Goal: Communication & Community: Answer question/provide support

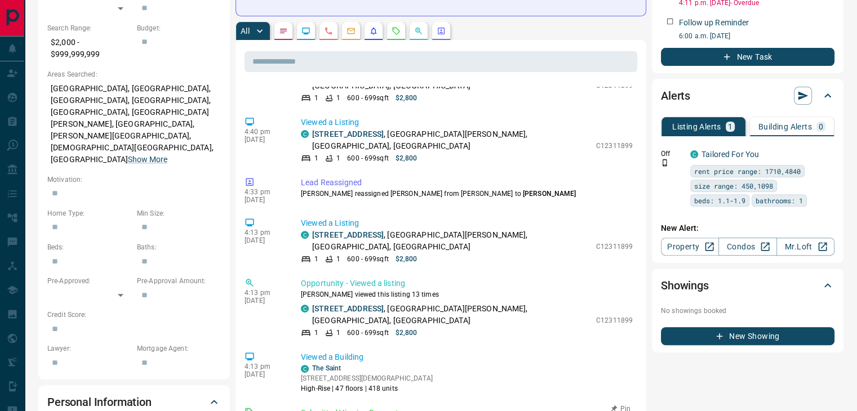
scroll to position [847, 0]
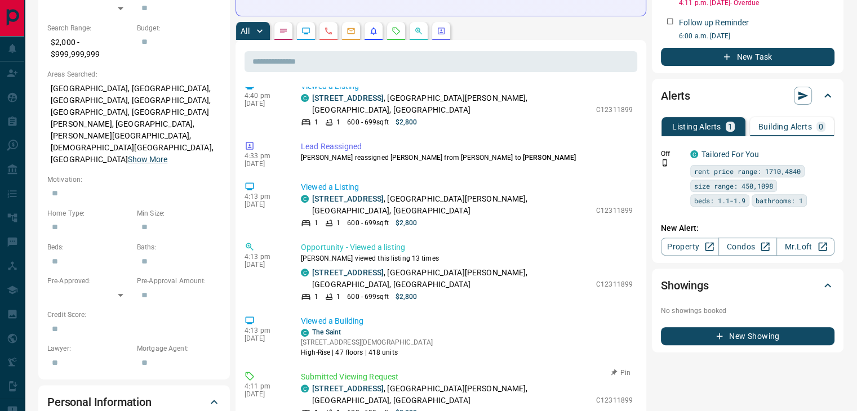
drag, startPoint x: 405, startPoint y: 351, endPoint x: 329, endPoint y: 354, distance: 76.1
copy span "[EMAIL_ADDRESS][DOMAIN_NAME]"
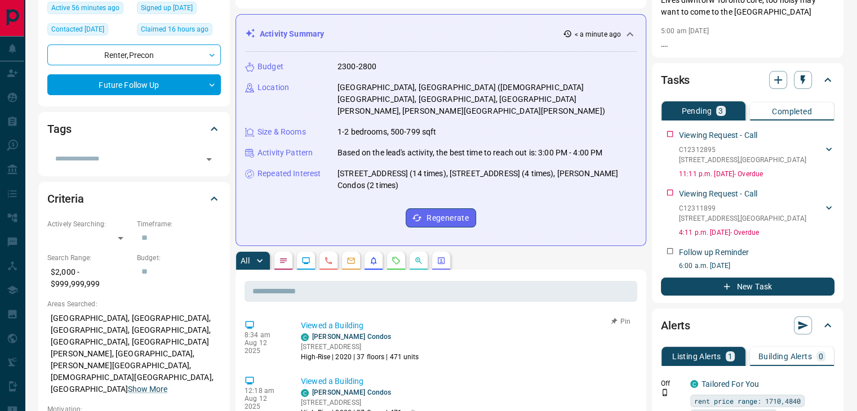
scroll to position [0, 0]
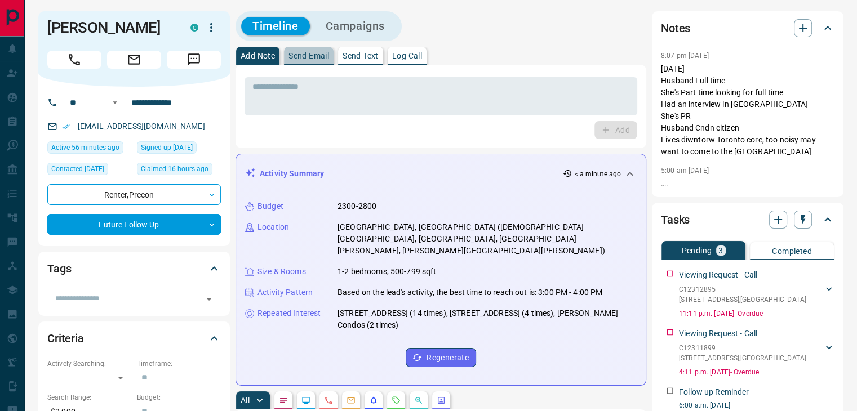
click at [319, 54] on p "Send Email" at bounding box center [308, 56] width 41 height 8
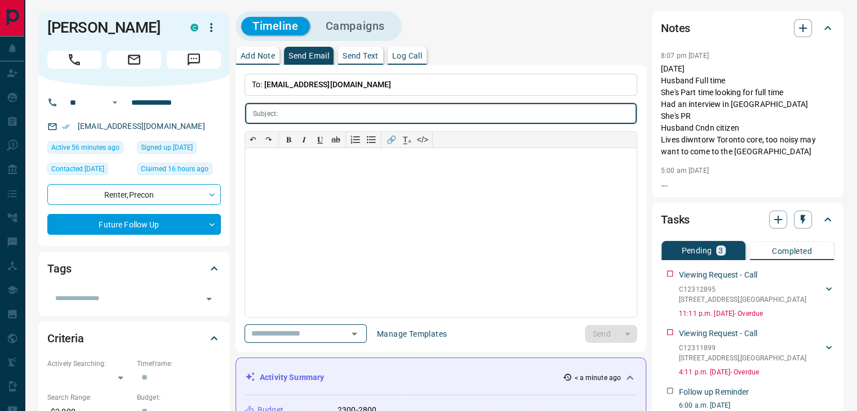
click at [365, 115] on input "text" at bounding box center [459, 113] width 354 height 21
type input "**********"
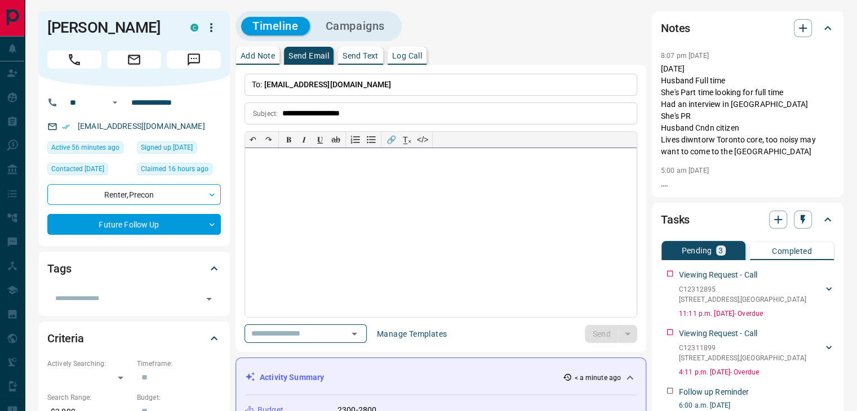
click at [338, 172] on div at bounding box center [440, 232] width 391 height 169
click at [311, 166] on div at bounding box center [440, 232] width 391 height 169
paste div
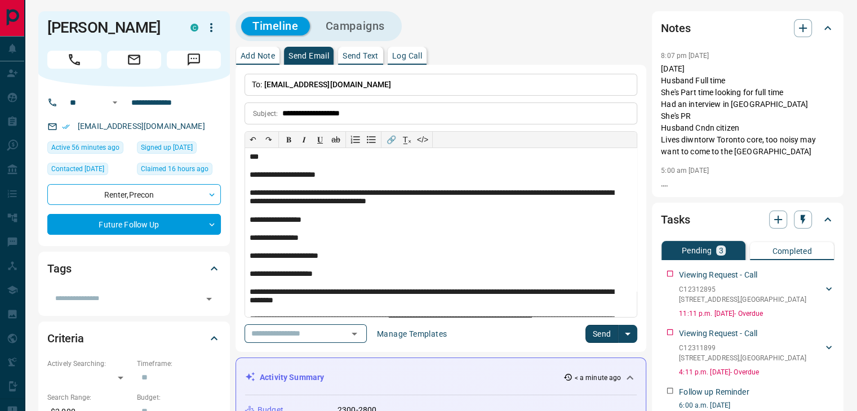
click at [601, 330] on button "Send" at bounding box center [601, 334] width 33 height 18
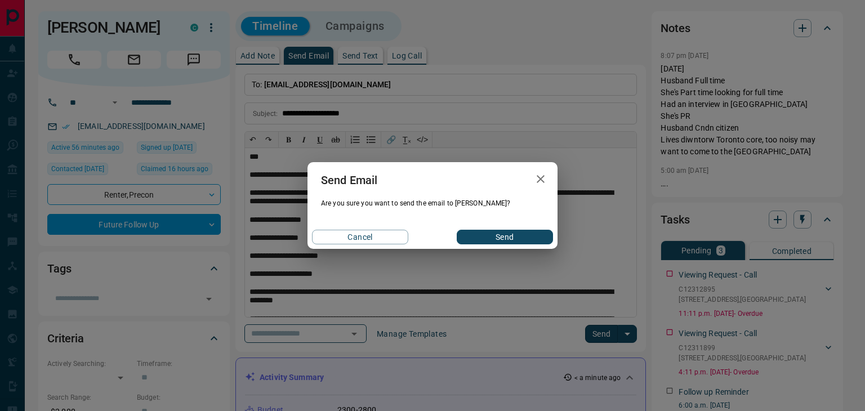
click at [532, 242] on button "Send" at bounding box center [505, 237] width 96 height 15
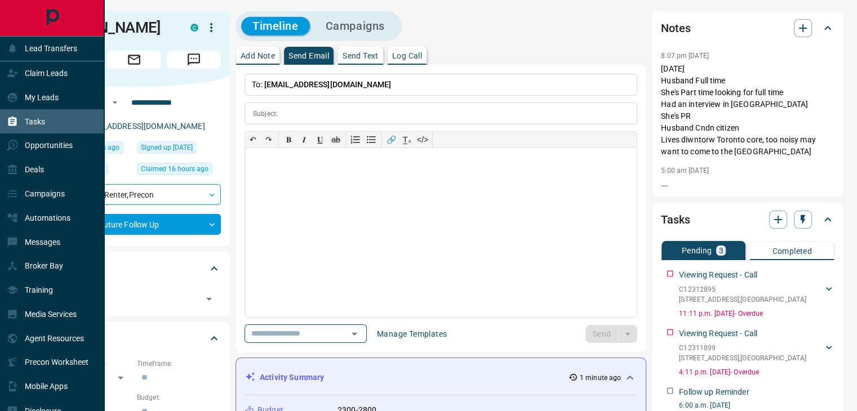
click at [53, 115] on div "Tasks" at bounding box center [52, 121] width 104 height 24
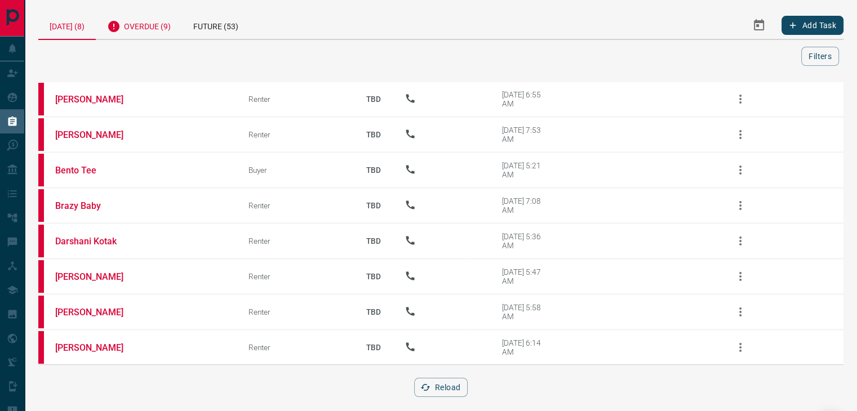
click at [174, 34] on div "Overdue (9)" at bounding box center [139, 25] width 86 height 28
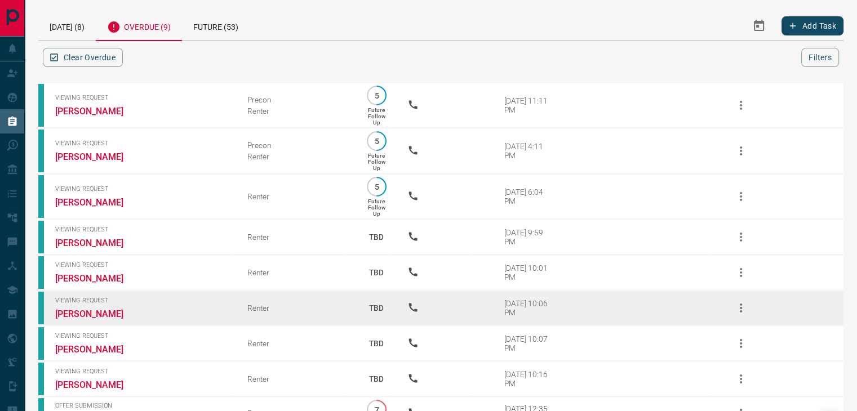
scroll to position [75, 0]
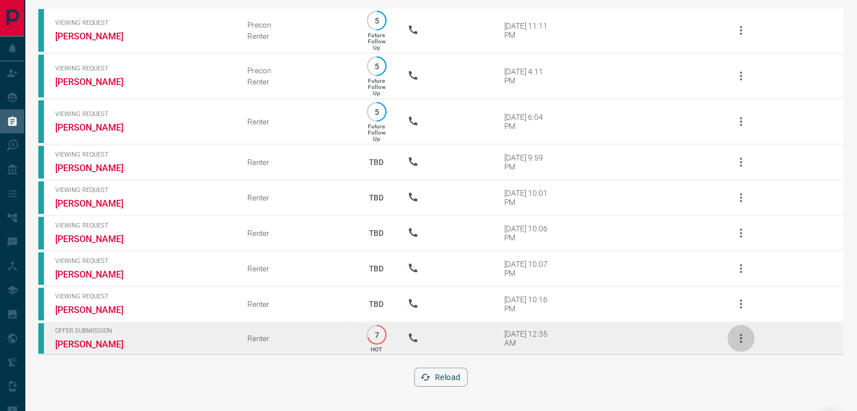
click at [741, 344] on icon "button" at bounding box center [741, 339] width 14 height 14
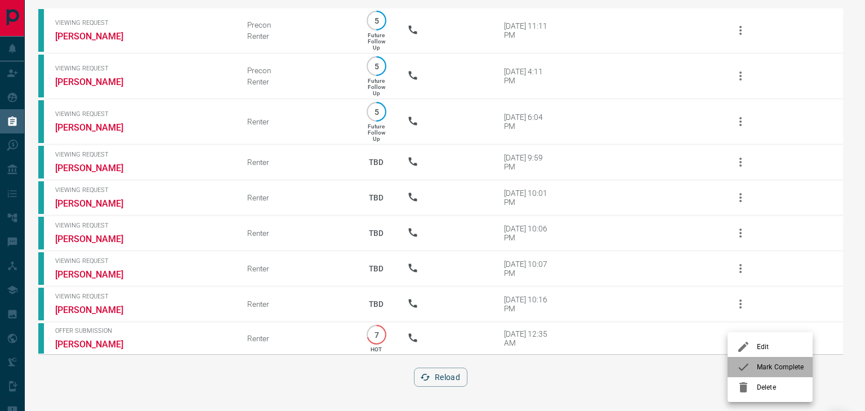
click at [750, 361] on div at bounding box center [747, 367] width 20 height 14
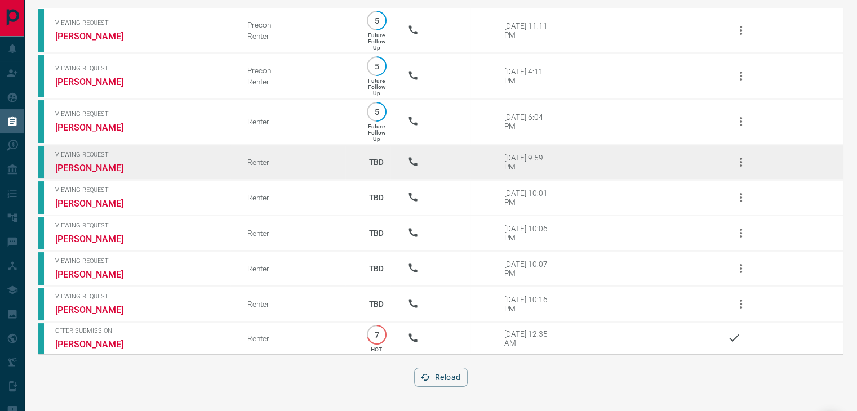
scroll to position [0, 0]
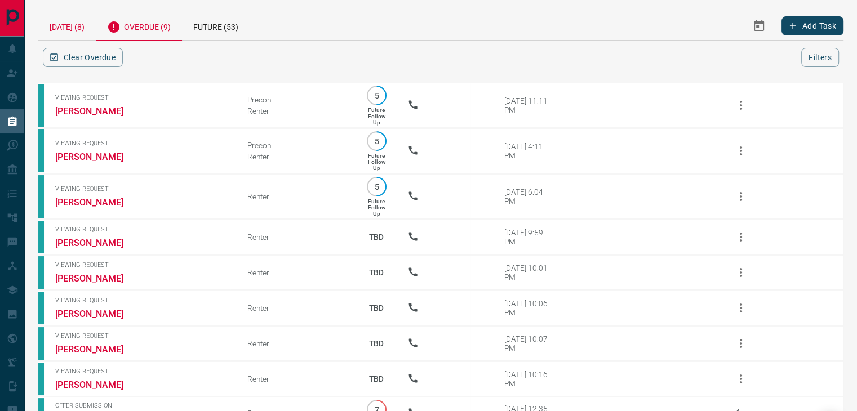
click at [69, 23] on div "[DATE] (8)" at bounding box center [66, 25] width 57 height 29
